Goal: Task Accomplishment & Management: Use online tool/utility

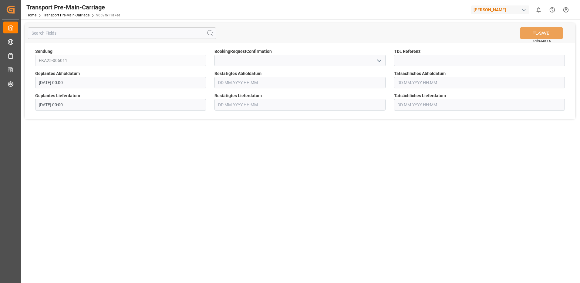
click at [222, 84] on input "text" at bounding box center [300, 83] width 171 height 12
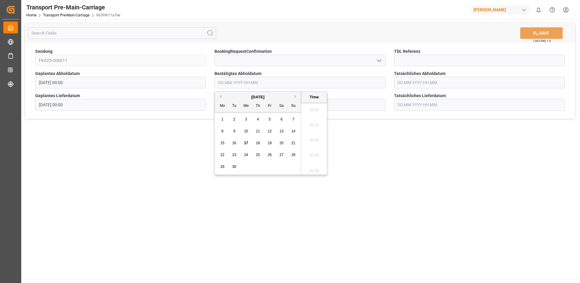
scroll to position [655, 0]
click at [235, 155] on span "23" at bounding box center [234, 155] width 4 height 4
click at [310, 154] on li "09:00" at bounding box center [314, 153] width 26 height 15
type input "23.09.2025 09:00"
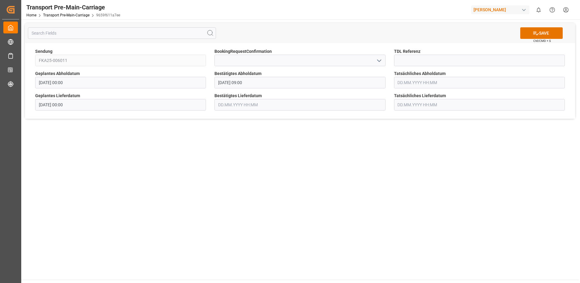
click at [235, 105] on input "text" at bounding box center [300, 105] width 171 height 12
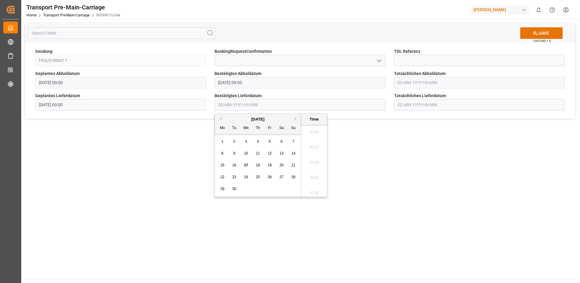
scroll to position [655, 0]
click at [248, 176] on span "24" at bounding box center [246, 177] width 4 height 4
click at [311, 174] on li "12:00" at bounding box center [314, 175] width 26 height 15
type input "24.09.2025 12:00"
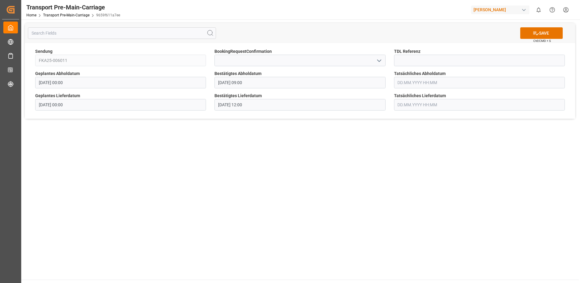
click at [457, 86] on input "text" at bounding box center [479, 83] width 171 height 12
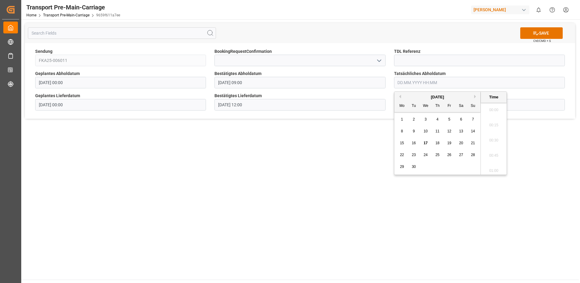
scroll to position [655, 0]
click at [415, 153] on span "23" at bounding box center [414, 155] width 4 height 4
click at [495, 120] on li "10:00" at bounding box center [494, 123] width 26 height 15
type input "23.09.2025 10:00"
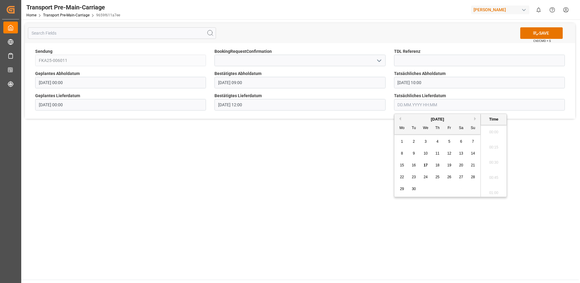
click at [418, 104] on input "text" at bounding box center [479, 105] width 171 height 12
click at [425, 177] on span "24" at bounding box center [426, 177] width 4 height 4
click at [493, 147] on li "13:00" at bounding box center [494, 145] width 26 height 15
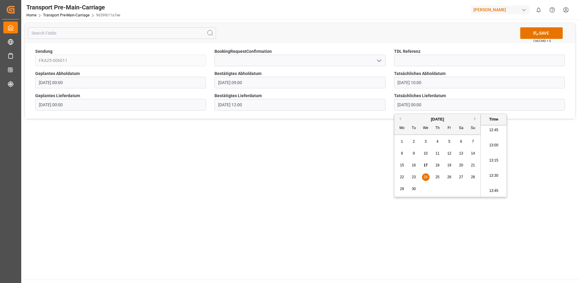
type input "24.09.2025 13:00"
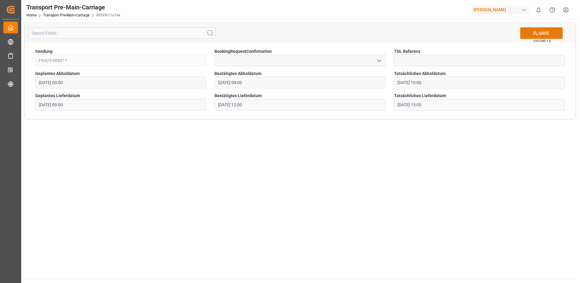
click at [540, 33] on button "SAVE" at bounding box center [541, 33] width 42 height 12
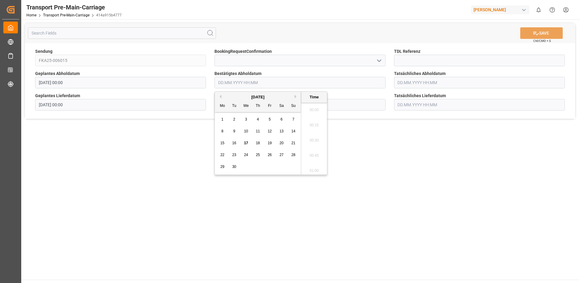
click at [242, 81] on input "text" at bounding box center [300, 83] width 171 height 12
click at [246, 156] on span "24" at bounding box center [246, 155] width 4 height 4
click at [311, 109] on li "11:00" at bounding box center [314, 107] width 26 height 15
type input "[DATE] 11:00"
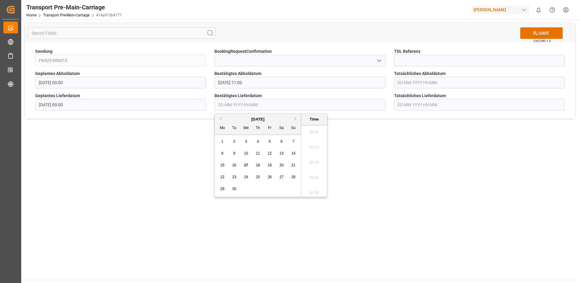
click at [234, 108] on input "text" at bounding box center [300, 105] width 171 height 12
click at [256, 178] on span "25" at bounding box center [258, 177] width 4 height 4
click at [313, 162] on li "11:30" at bounding box center [314, 160] width 26 height 15
type input "[DATE] 11:30"
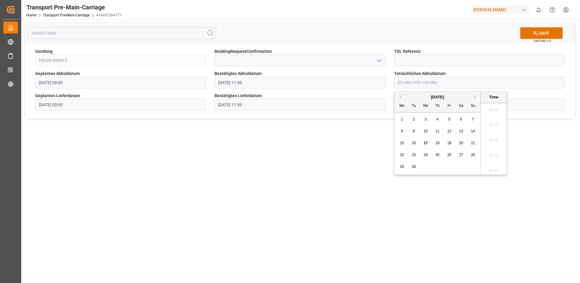
click at [436, 86] on input "text" at bounding box center [479, 83] width 171 height 12
click at [424, 155] on span "24" at bounding box center [426, 155] width 4 height 4
click at [499, 124] on li "11:15" at bounding box center [494, 123] width 26 height 15
type input "[DATE] 11:15"
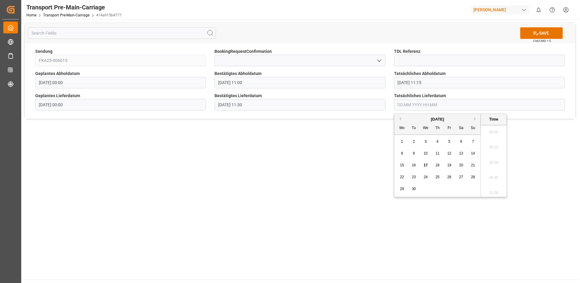
click at [437, 106] on input "text" at bounding box center [479, 105] width 171 height 12
click at [439, 177] on span "25" at bounding box center [438, 177] width 4 height 4
click at [491, 176] on li "11:45" at bounding box center [494, 175] width 26 height 15
type input "[DATE] 11:45"
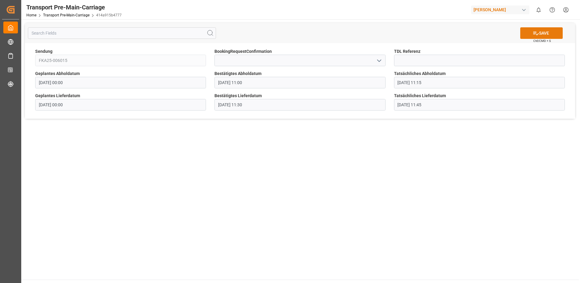
click at [549, 33] on button "SAVE" at bounding box center [541, 33] width 42 height 12
